Goal: Transaction & Acquisition: Purchase product/service

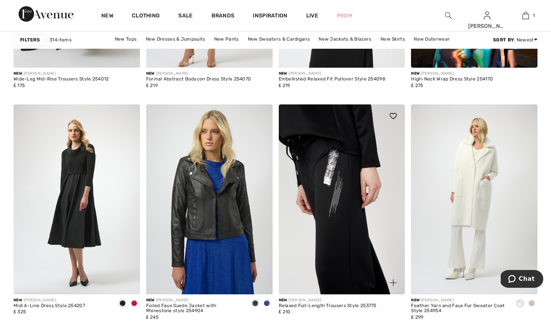
scroll to position [701, 0]
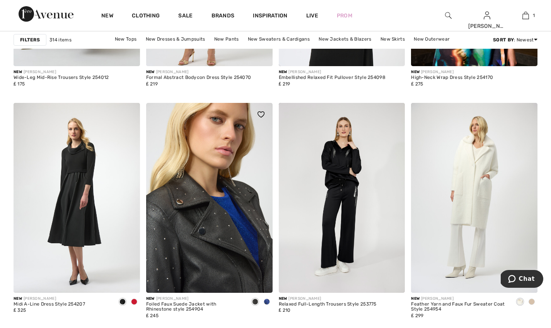
click at [212, 240] on img at bounding box center [209, 197] width 126 height 189
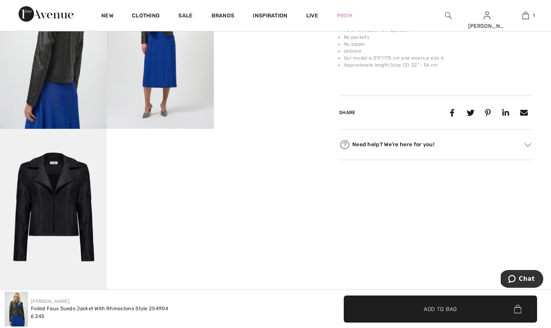
scroll to position [320, 0]
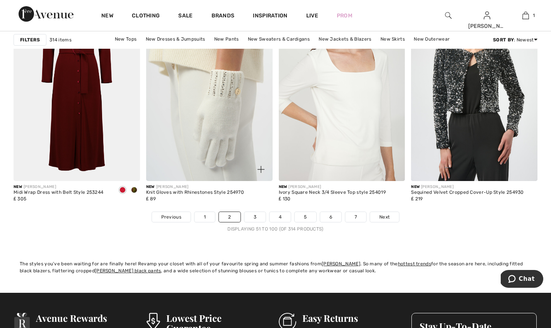
scroll to position [3347, 0]
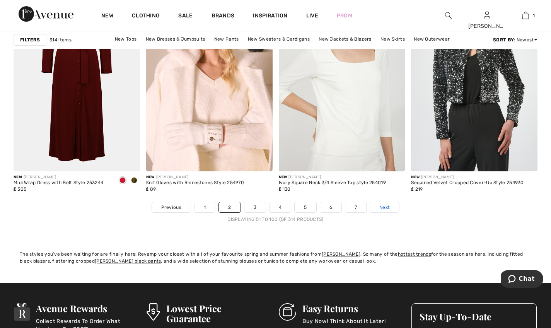
click at [387, 206] on span "Next" at bounding box center [384, 207] width 10 height 7
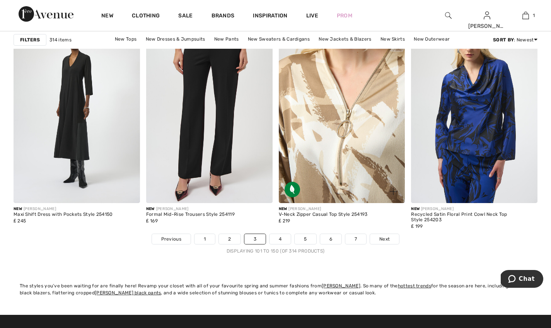
scroll to position [3317, 0]
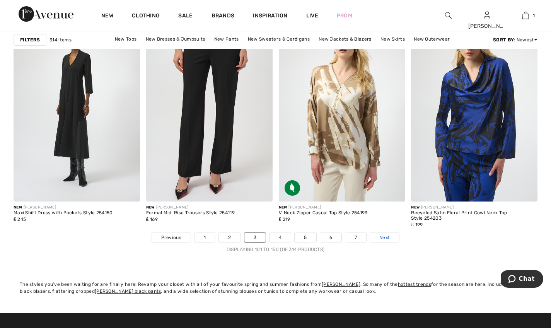
click at [389, 237] on span "Next" at bounding box center [384, 237] width 10 height 7
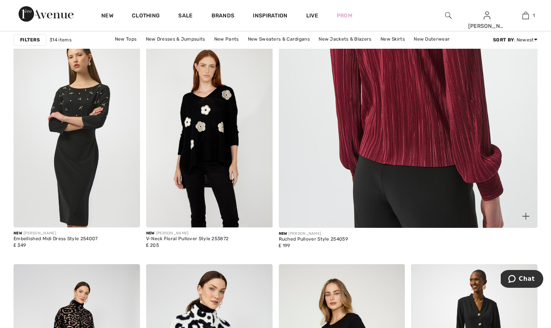
scroll to position [316, 0]
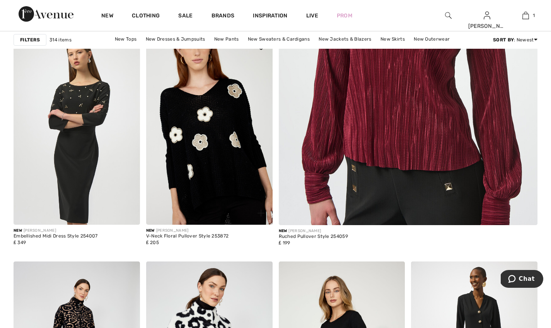
click at [228, 151] on img at bounding box center [209, 129] width 126 height 189
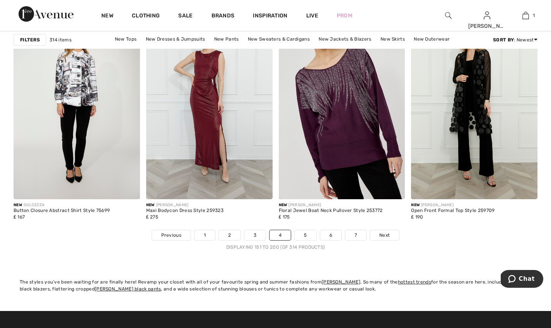
scroll to position [3320, 0]
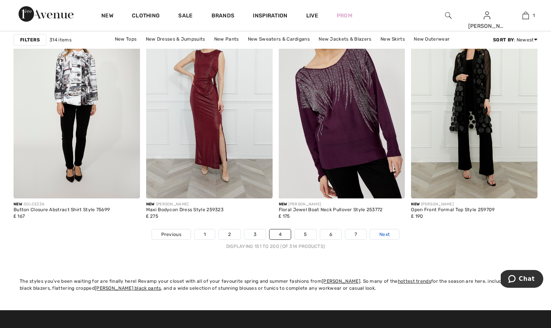
click at [385, 234] on span "Next" at bounding box center [384, 234] width 10 height 7
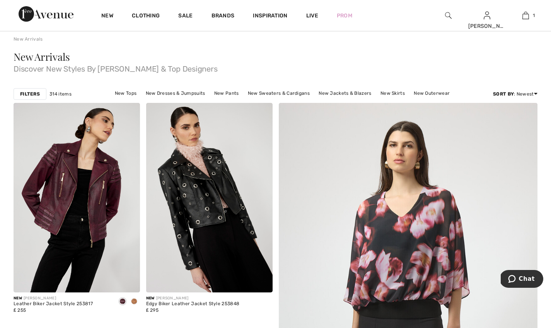
scroll to position [30, 0]
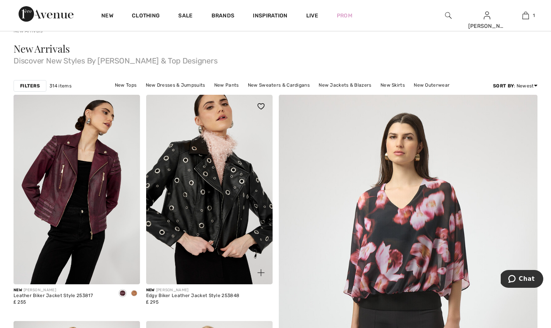
click at [220, 208] on img at bounding box center [209, 189] width 126 height 189
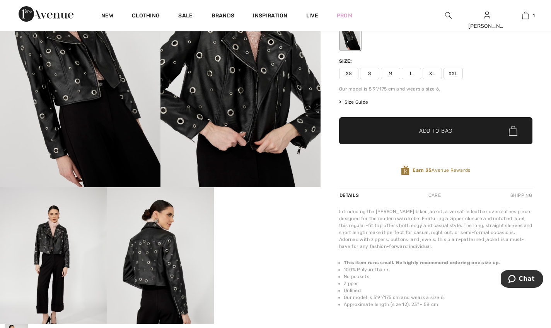
scroll to position [95, 0]
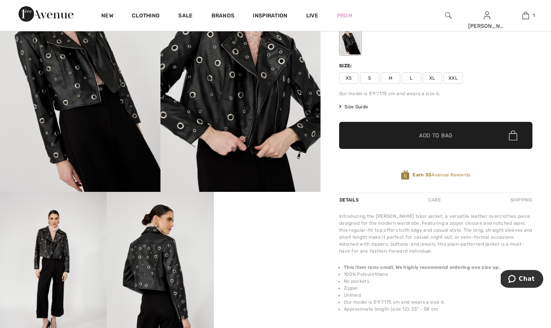
click at [454, 79] on span "XXL" at bounding box center [453, 78] width 19 height 12
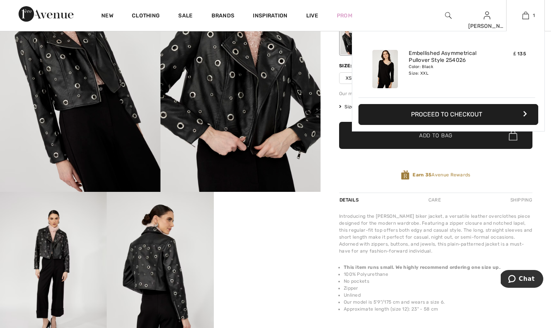
click at [452, 136] on div "Added to Bag [PERSON_NAME] Embellished Asymmetrical Pullover Style 254026 ₤ 135…" at bounding box center [448, 99] width 193 height 137
click at [473, 162] on div "Added to Bag Frank Lyman Embellished Asymmetrical Pullover Style 254026 ₤ 135 C…" at bounding box center [448, 99] width 193 height 137
click at [450, 143] on div "Added to Bag Frank Lyman Embellished Asymmetrical Pullover Style 254026 ₤ 135 C…" at bounding box center [448, 99] width 193 height 137
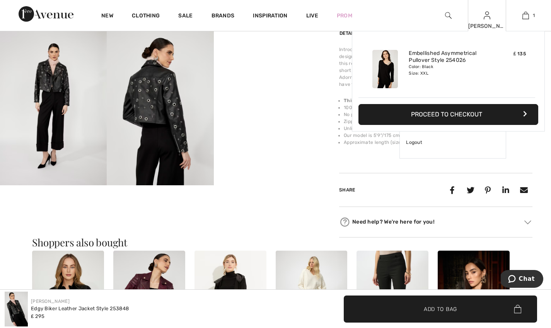
scroll to position [258, 0]
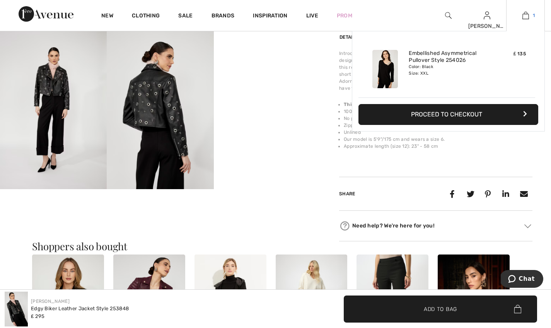
click at [527, 12] on img at bounding box center [525, 15] width 7 height 9
click at [331, 41] on div "Frank Lyman Write a review Edgy Biker Leather Jacket Style 253848 ₤ 295 Color: …" at bounding box center [436, 14] width 230 height 453
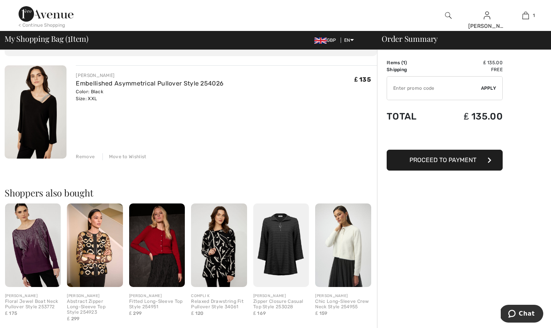
scroll to position [48, 0]
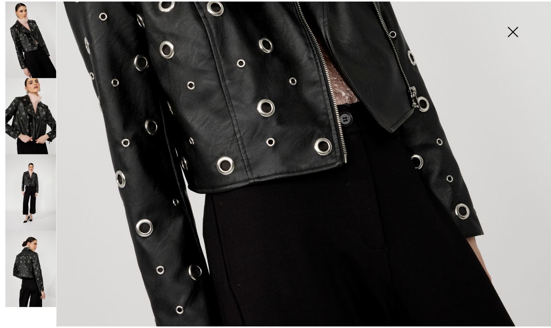
scroll to position [343, 0]
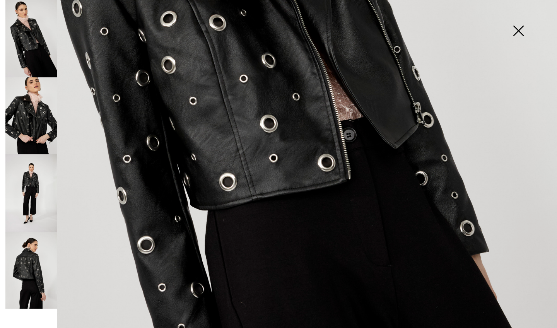
click at [28, 266] on img at bounding box center [30, 270] width 51 height 77
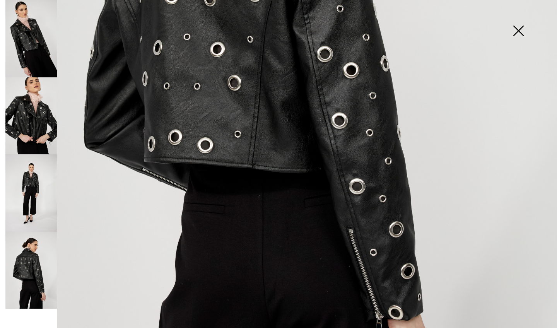
click at [31, 193] on img at bounding box center [30, 192] width 51 height 77
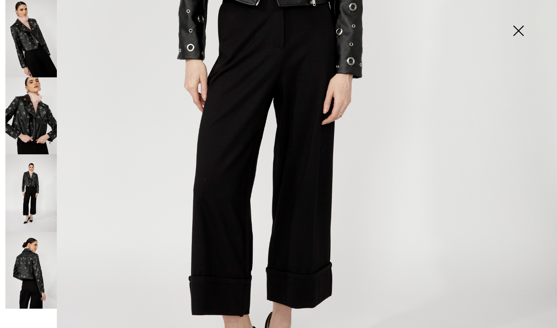
click at [36, 122] on img at bounding box center [30, 115] width 51 height 77
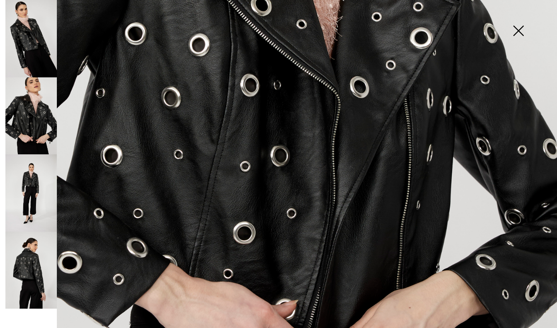
click at [41, 59] on img at bounding box center [30, 38] width 51 height 77
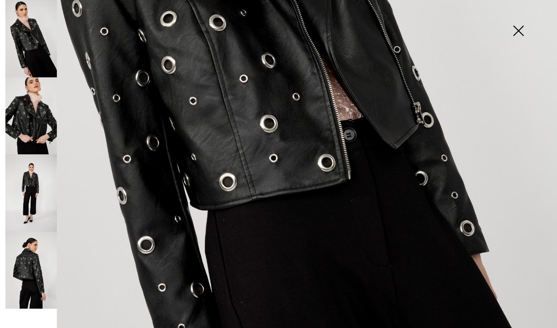
click at [517, 31] on img at bounding box center [518, 32] width 39 height 40
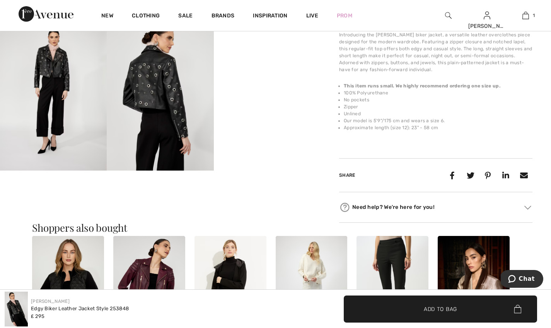
scroll to position [277, 0]
click at [531, 207] on img at bounding box center [527, 207] width 7 height 4
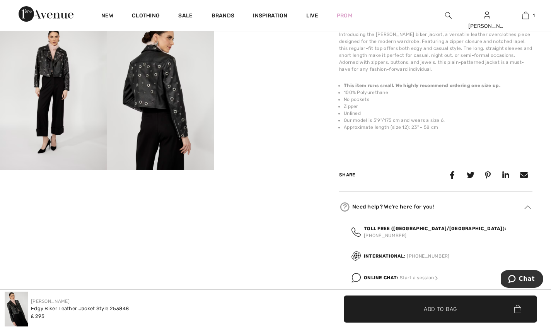
click at [271, 228] on div "Your browser does not support the video tag. Your browser does not support the …" at bounding box center [160, 56] width 321 height 572
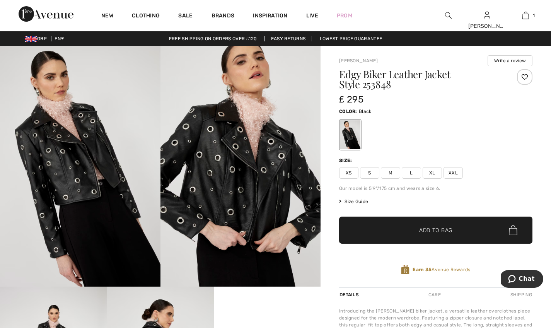
scroll to position [0, 0]
click at [455, 175] on span "XXL" at bounding box center [453, 173] width 19 height 12
click at [443, 231] on span "Add to Bag" at bounding box center [435, 230] width 33 height 8
click at [328, 271] on div "Frank Lyman Write a review Edgy Biker Leather Jacket Style 253848 ₤ 295 Color: …" at bounding box center [436, 332] width 230 height 572
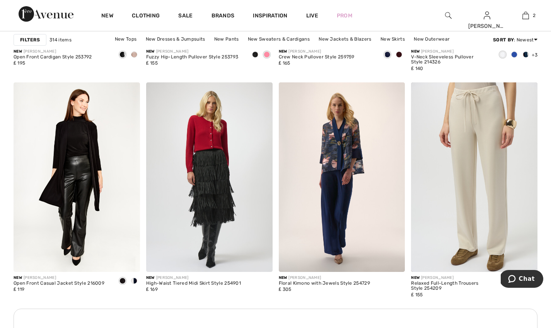
scroll to position [2483, 0]
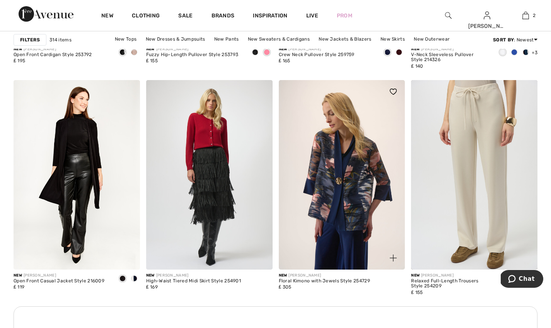
click at [341, 196] on img at bounding box center [342, 174] width 126 height 189
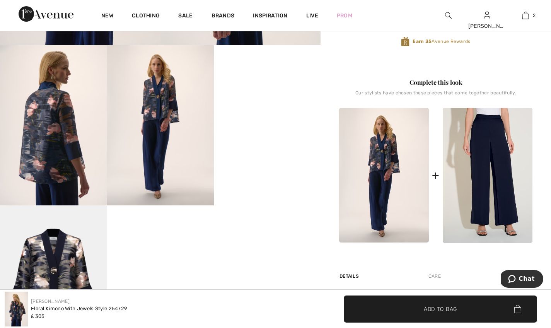
scroll to position [242, 0]
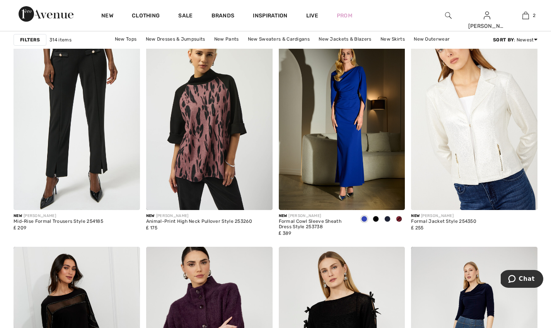
scroll to position [3083, 0]
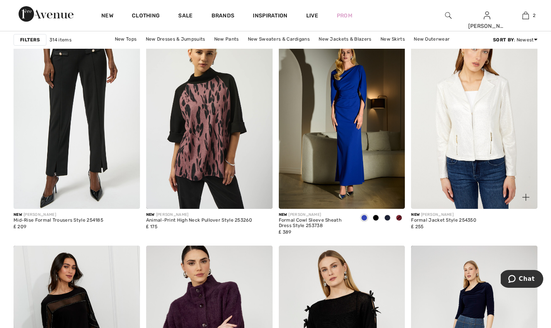
click at [475, 153] on img at bounding box center [474, 113] width 126 height 189
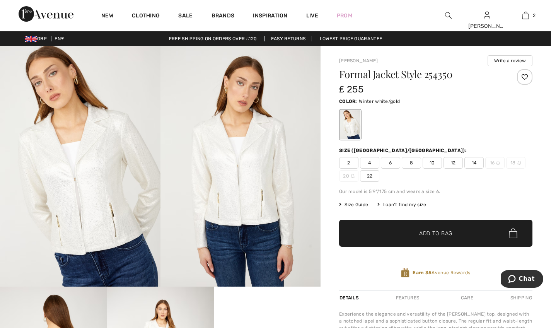
click at [355, 204] on span "Size Guide" at bounding box center [353, 204] width 29 height 7
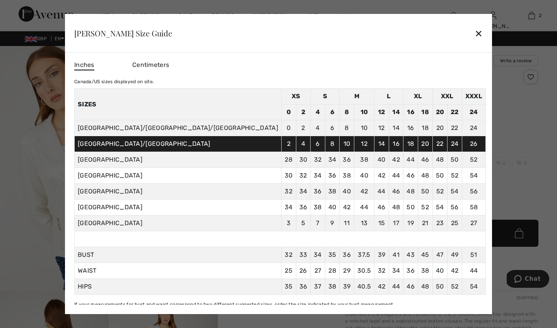
click at [475, 33] on div "✕" at bounding box center [479, 33] width 8 height 16
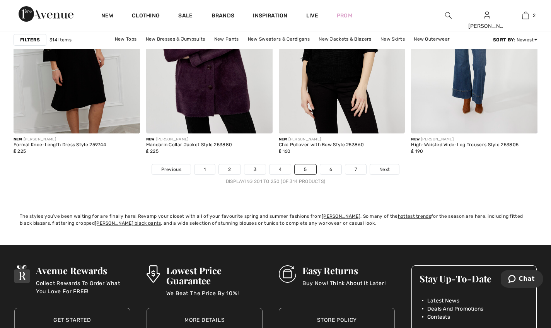
scroll to position [3388, 0]
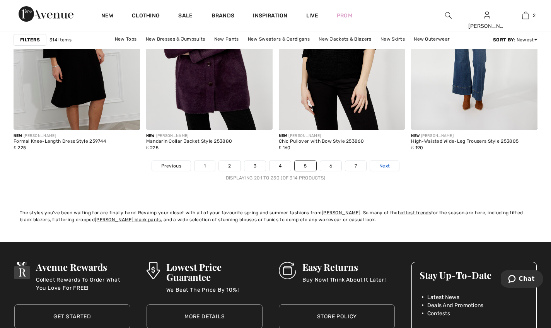
click at [384, 166] on span "Next" at bounding box center [384, 165] width 10 height 7
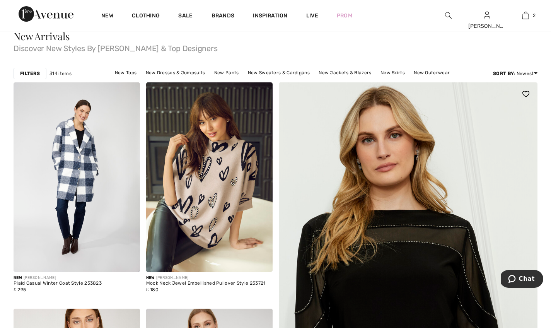
scroll to position [42, 0]
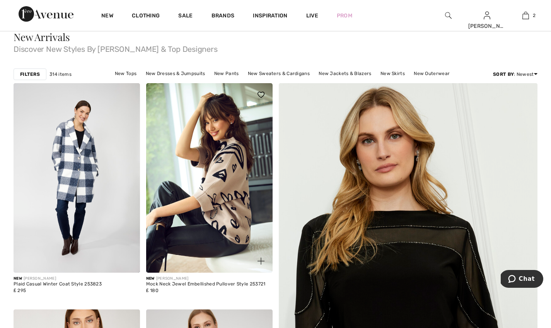
click at [226, 186] on img at bounding box center [209, 177] width 126 height 189
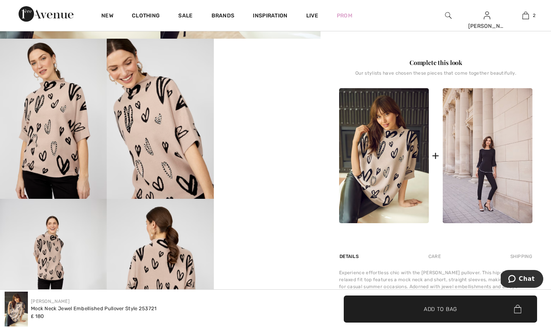
scroll to position [268, 0]
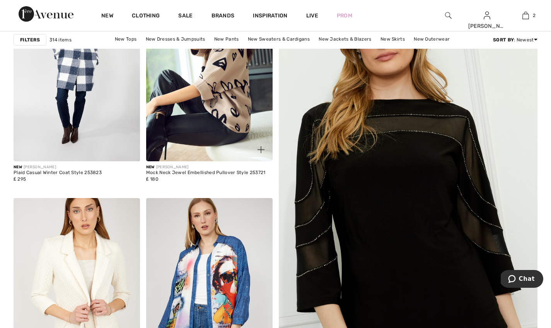
scroll to position [157, 0]
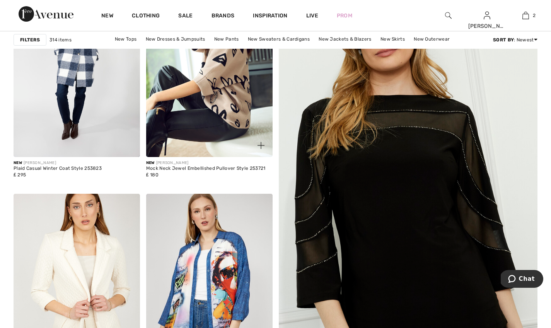
click at [216, 97] on img at bounding box center [209, 62] width 126 height 189
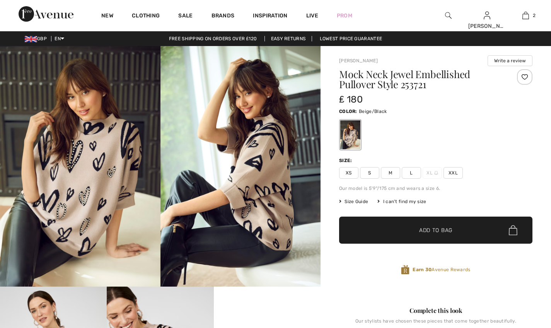
checkbox input "true"
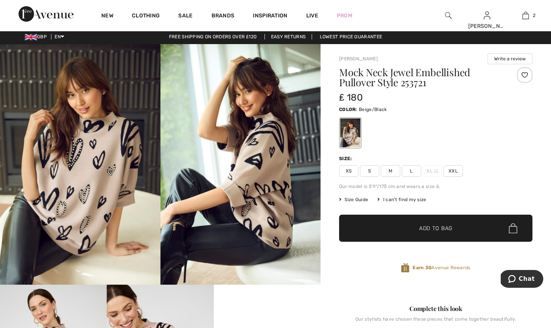
click at [359, 200] on span "Size Guide" at bounding box center [353, 199] width 29 height 7
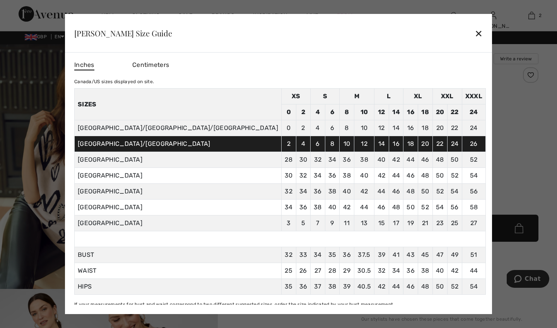
click at [475, 35] on div "✕" at bounding box center [479, 33] width 8 height 16
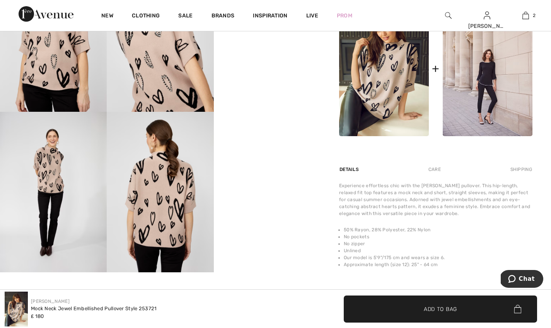
scroll to position [335, 0]
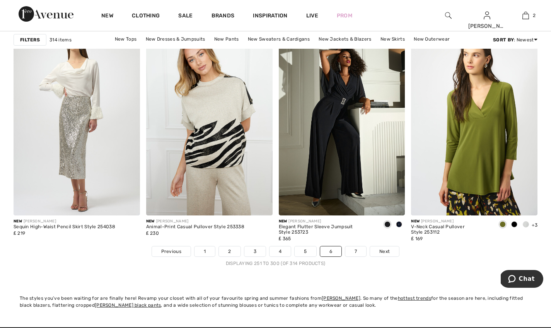
scroll to position [3308, 0]
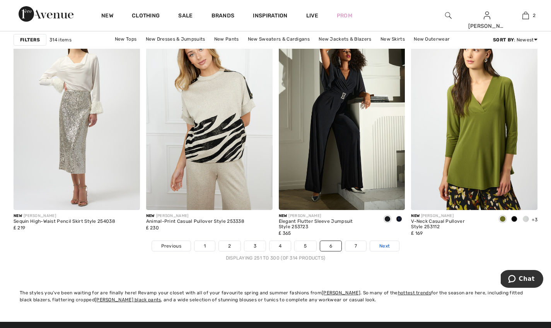
click at [385, 245] on span "Next" at bounding box center [384, 245] width 10 height 7
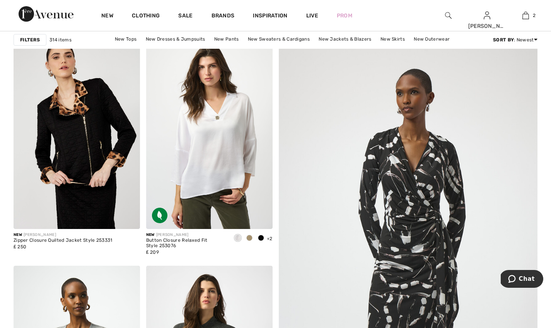
scroll to position [86, 0]
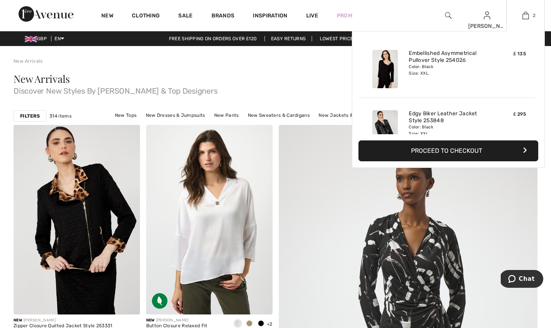
click at [526, 15] on img at bounding box center [525, 15] width 7 height 9
click at [450, 119] on link "Edgy Biker Leather Jacket Style 253848" at bounding box center [447, 117] width 76 height 14
click at [449, 113] on link "Edgy Biker Leather Jacket Style 253848" at bounding box center [447, 117] width 76 height 14
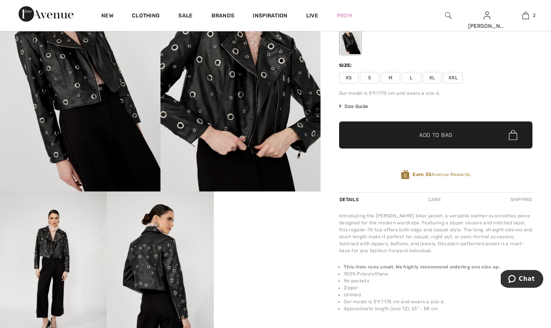
scroll to position [93, 0]
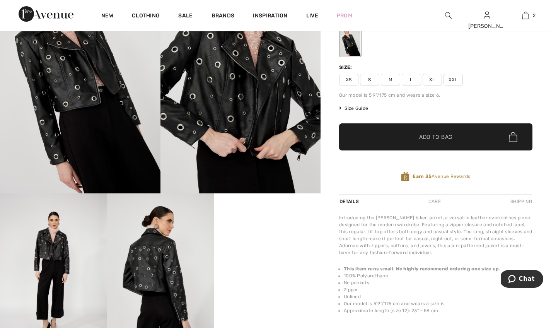
click at [363, 108] on span "Size Guide" at bounding box center [353, 108] width 29 height 7
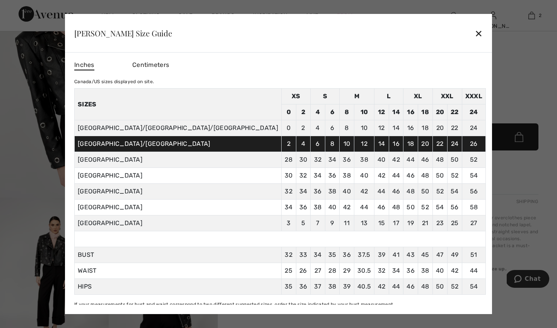
click at [475, 32] on div "✕" at bounding box center [479, 33] width 8 height 16
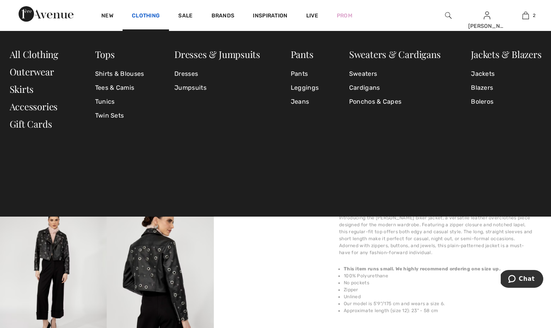
click at [137, 16] on link "Clothing" at bounding box center [146, 16] width 28 height 8
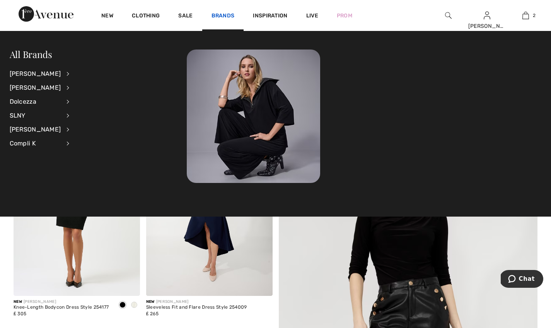
click at [223, 16] on link "Brands" at bounding box center [223, 16] width 23 height 8
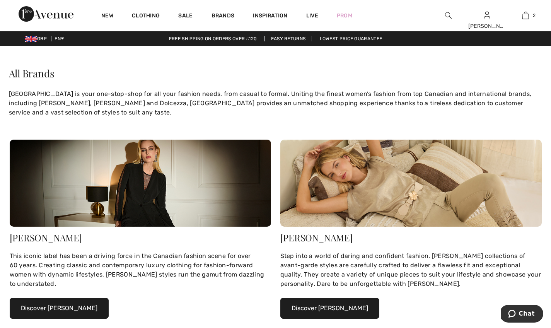
click at [58, 305] on button "Discover [PERSON_NAME]" at bounding box center [59, 308] width 99 height 21
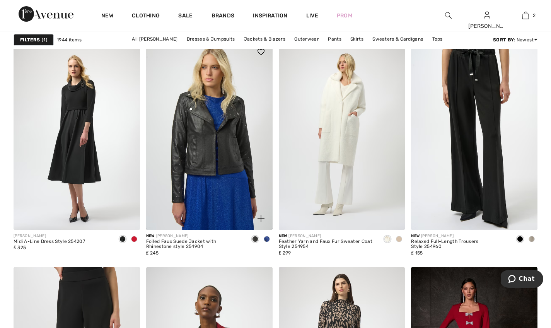
scroll to position [2980, 0]
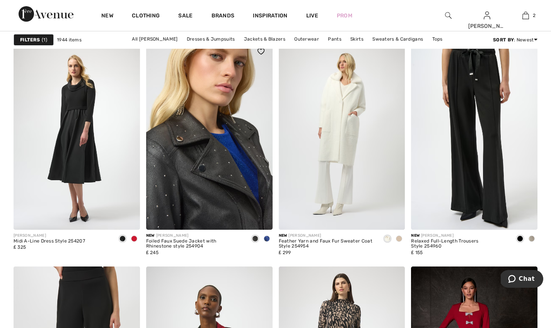
click at [204, 176] on img at bounding box center [209, 134] width 126 height 189
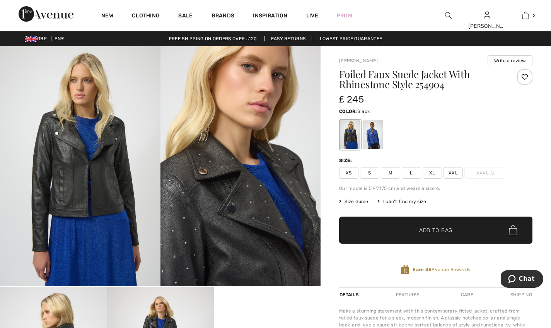
click at [432, 175] on span "XL" at bounding box center [432, 173] width 19 height 12
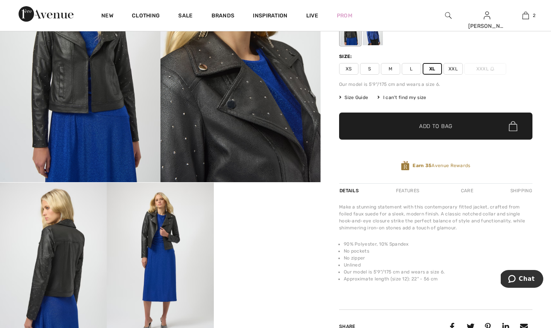
scroll to position [103, 0]
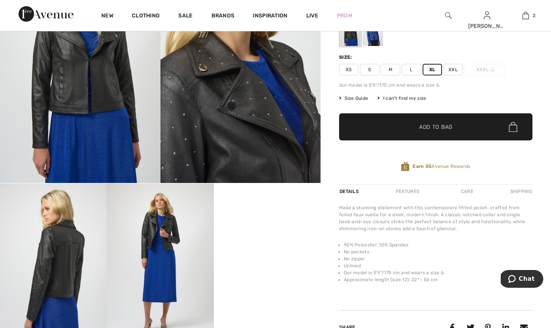
click at [359, 94] on div "Foiled Faux Suede Jacket With Rhinestone Style 254904 ₤ 245 Color: Black Size: …" at bounding box center [435, 75] width 193 height 218
click at [358, 97] on span "Size Guide" at bounding box center [353, 98] width 29 height 7
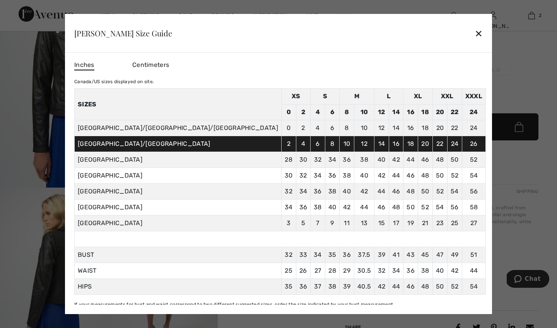
click at [475, 34] on div "✕" at bounding box center [479, 33] width 8 height 16
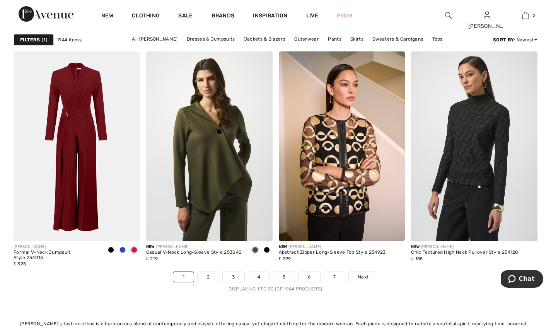
scroll to position [3432, 0]
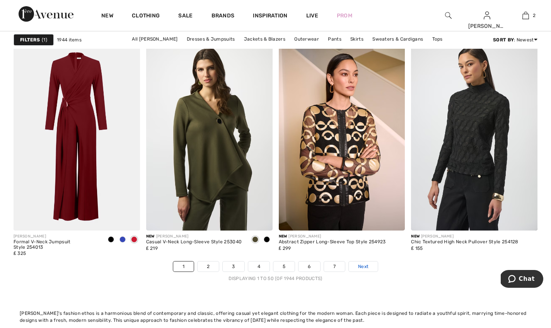
click at [362, 267] on span "Next" at bounding box center [363, 266] width 10 height 7
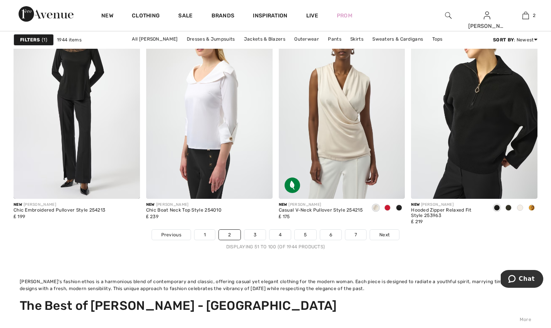
scroll to position [3464, 0]
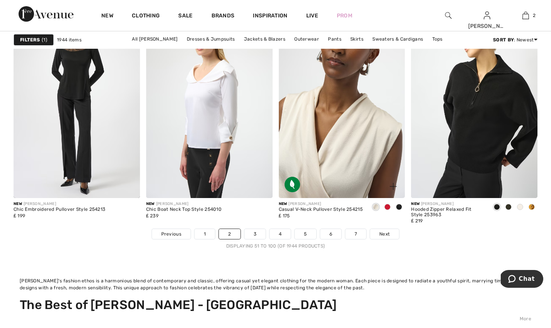
click at [338, 152] on img at bounding box center [342, 103] width 126 height 189
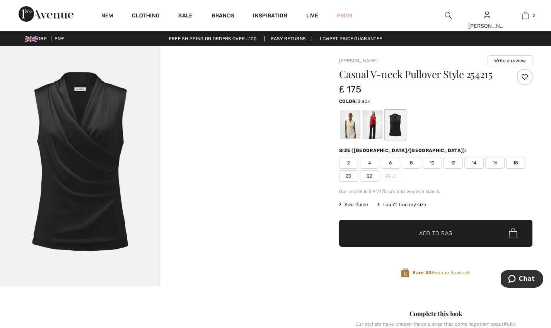
click at [357, 205] on span "Size Guide" at bounding box center [353, 204] width 29 height 7
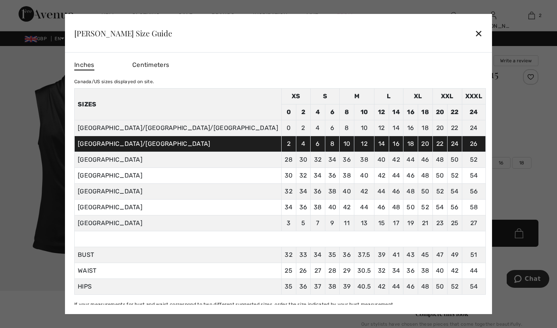
click at [475, 32] on div "✕" at bounding box center [479, 33] width 8 height 16
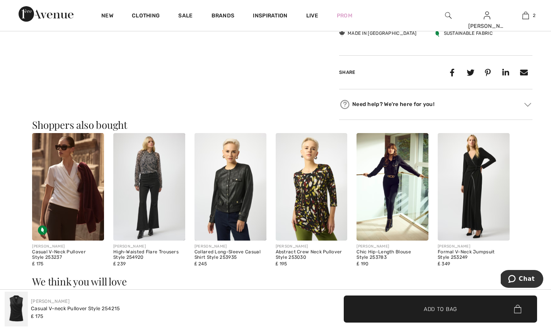
scroll to position [588, 0]
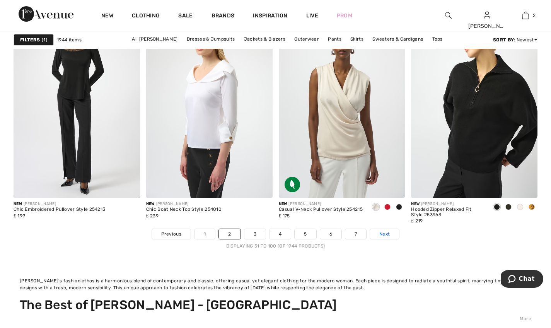
click at [386, 233] on span "Next" at bounding box center [384, 233] width 10 height 7
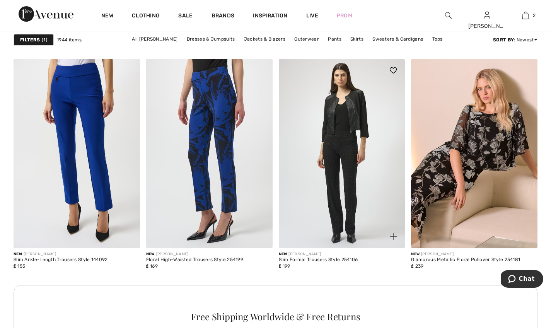
scroll to position [891, 0]
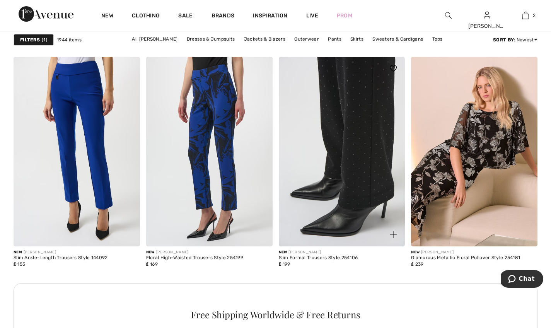
click at [352, 172] on img at bounding box center [342, 151] width 126 height 189
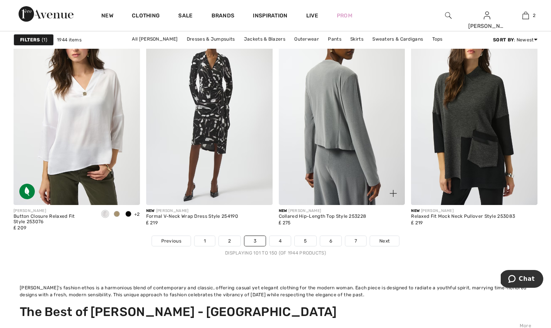
scroll to position [3462, 0]
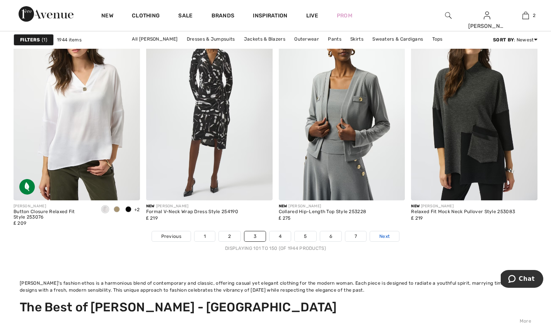
click at [386, 234] on span "Next" at bounding box center [384, 236] width 10 height 7
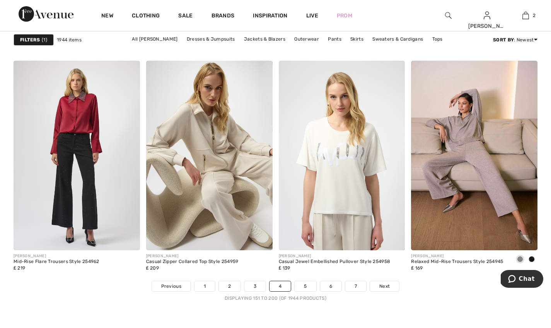
scroll to position [3413, 0]
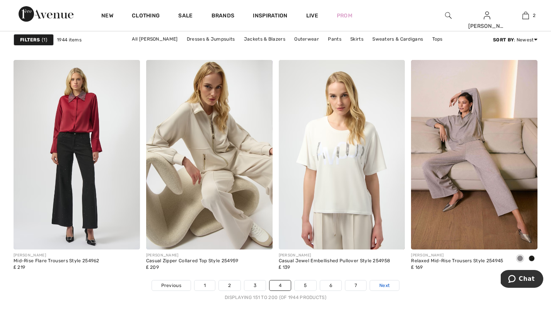
click at [386, 285] on span "Next" at bounding box center [384, 285] width 10 height 7
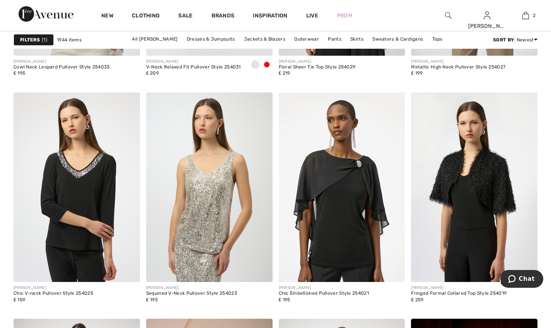
scroll to position [3156, 0]
